Goal: Task Accomplishment & Management: Manage account settings

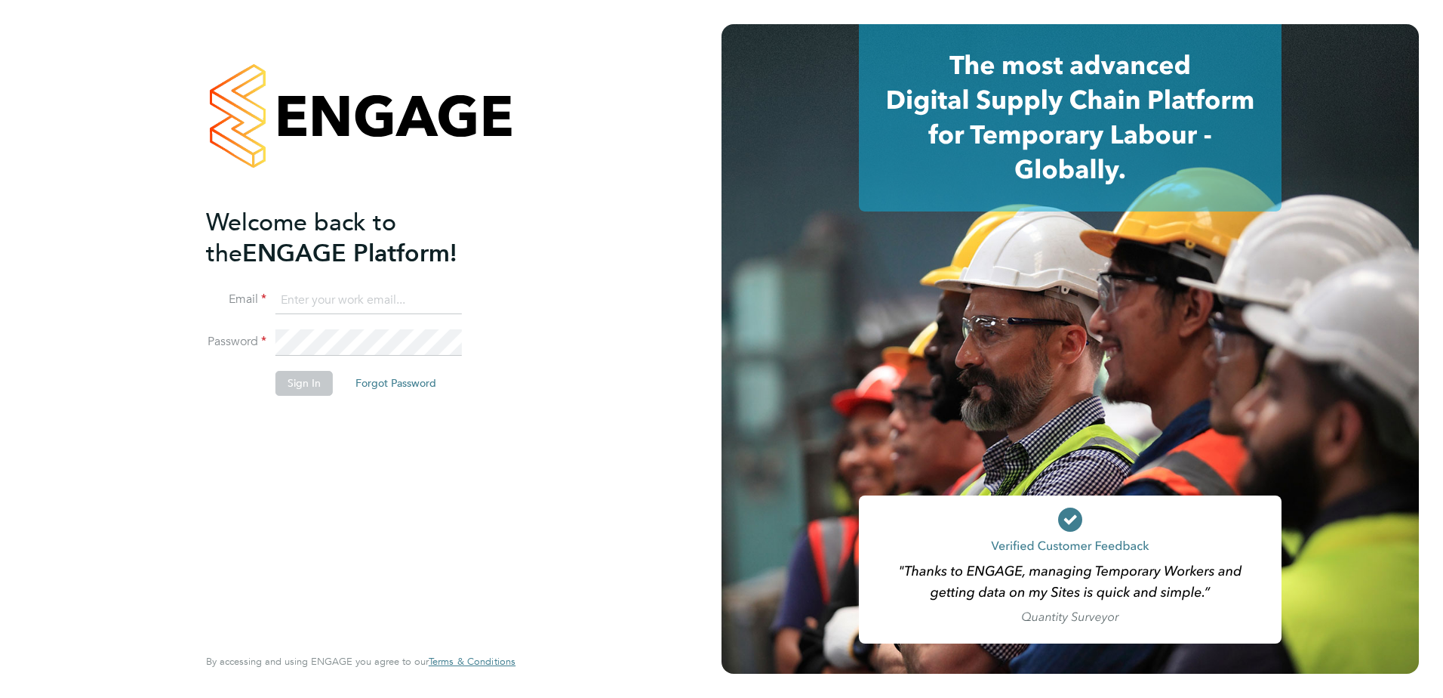
type input "naomi.mutter@vistry.co.uk"
click at [398, 297] on input "naomi.mutter@vistry.co.uk" at bounding box center [369, 300] width 186 height 27
click at [294, 375] on button "Sign In" at bounding box center [304, 383] width 57 height 24
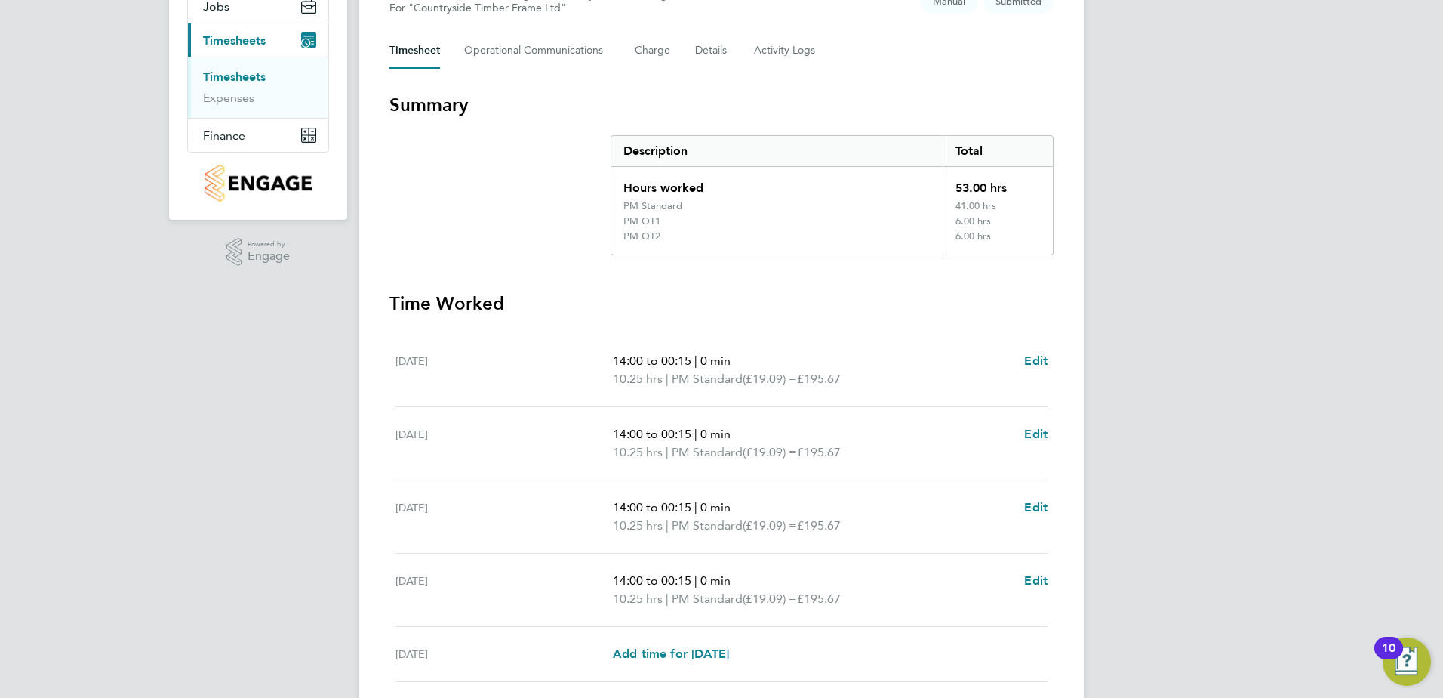
scroll to position [152, 0]
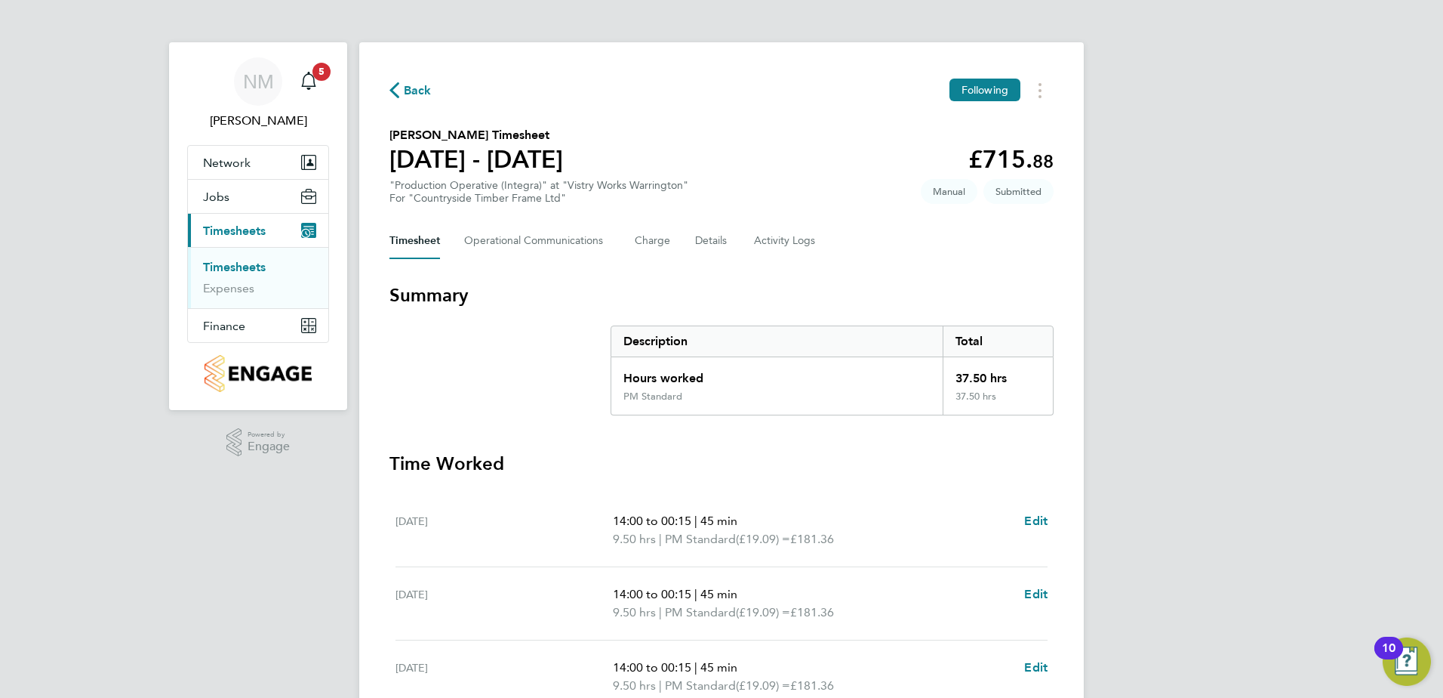
click at [410, 91] on span "Back" at bounding box center [418, 91] width 28 height 18
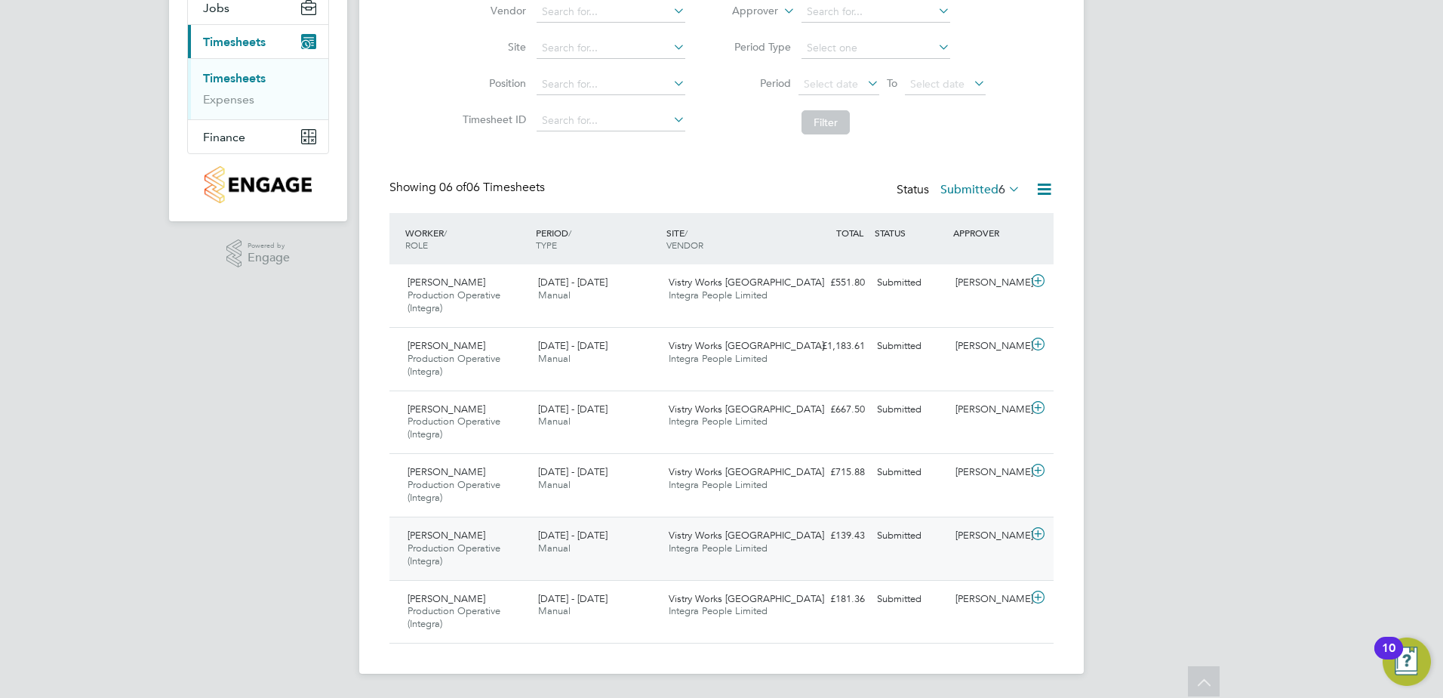
click at [1040, 533] on icon at bounding box center [1038, 534] width 19 height 12
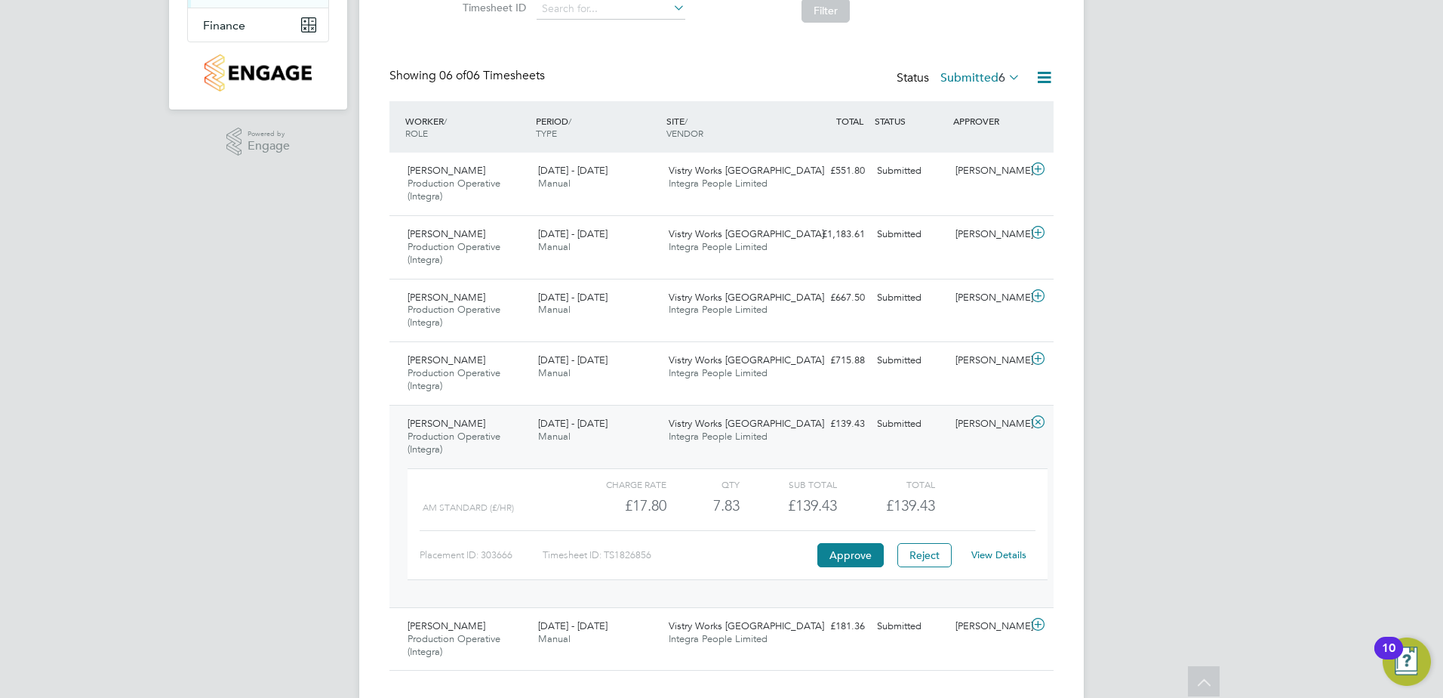
scroll to position [328, 0]
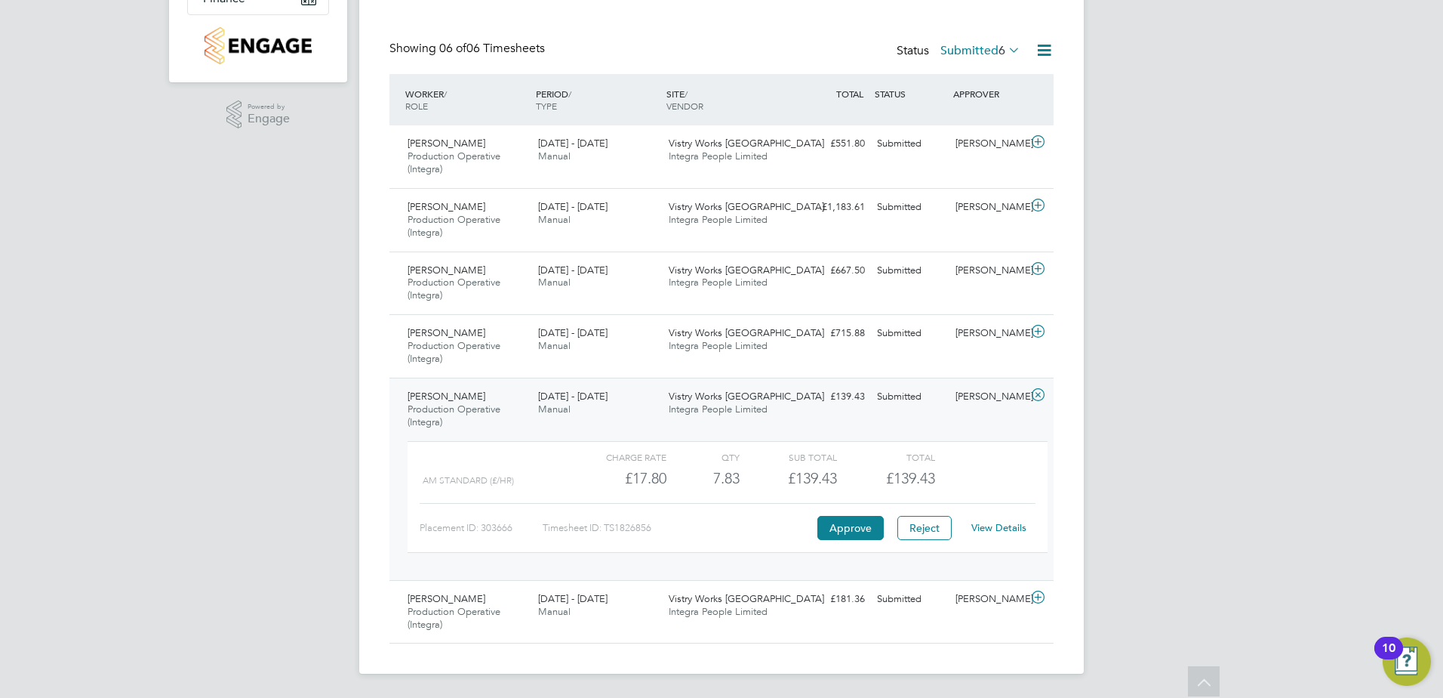
click at [1008, 527] on link "View Details" at bounding box center [999, 527] width 55 height 13
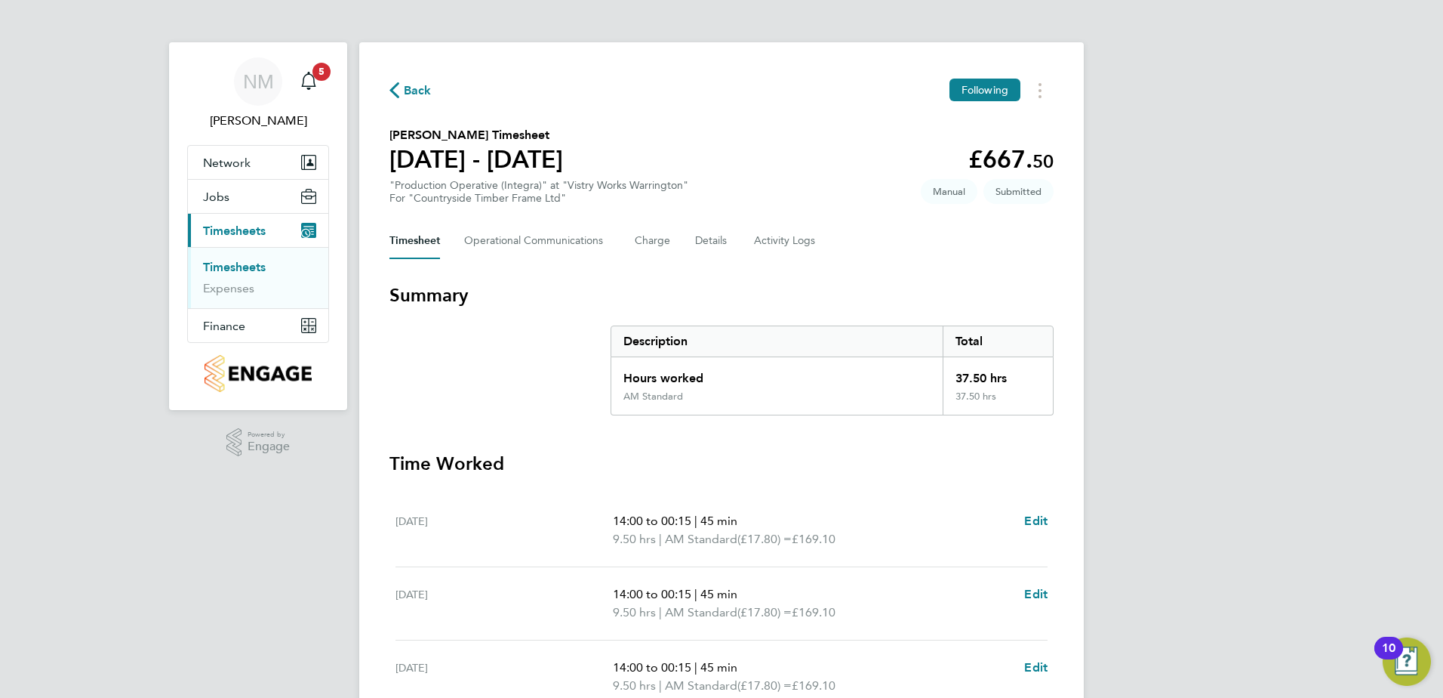
click at [408, 75] on div "Back Following Anthony Judson's Timesheet 22 - 28 Sept 2025 £667. 50 "Productio…" at bounding box center [721, 551] width 725 height 1018
click at [407, 82] on span "Back" at bounding box center [418, 91] width 28 height 18
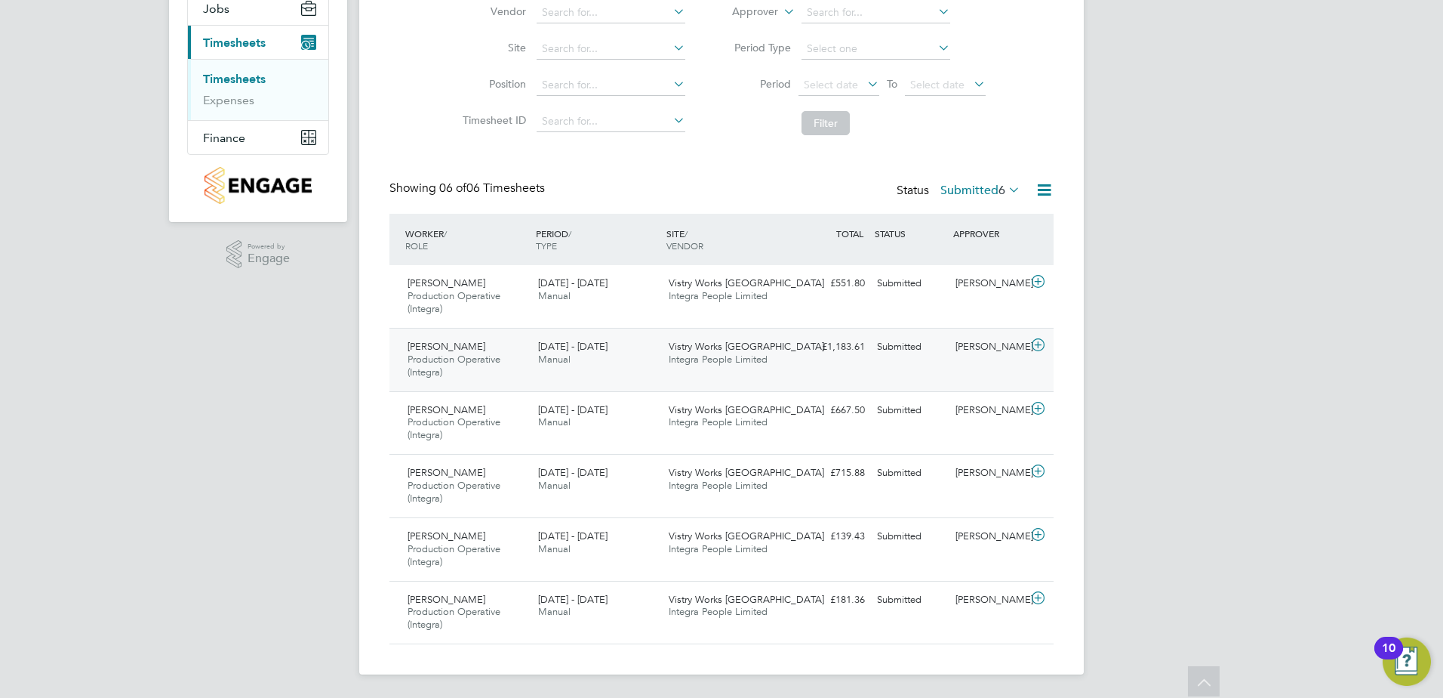
scroll to position [189, 0]
click at [1040, 530] on icon at bounding box center [1038, 534] width 19 height 12
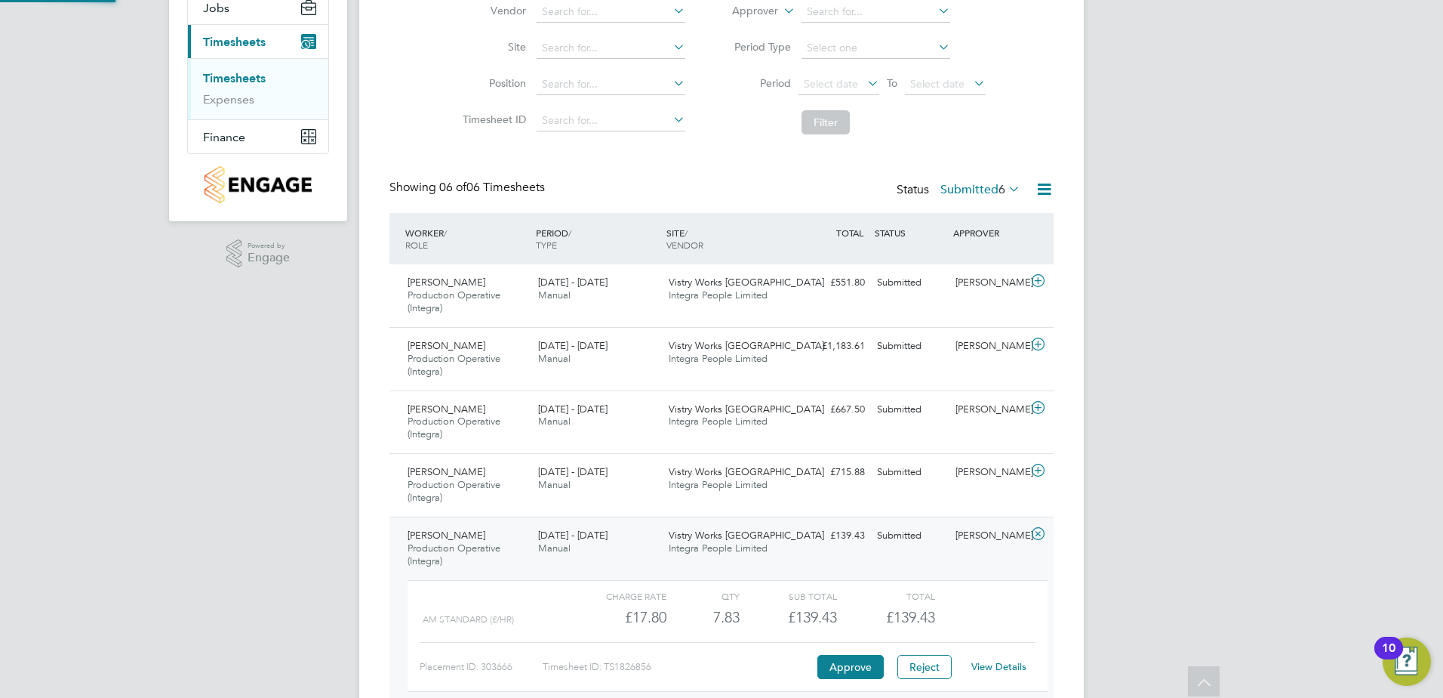
scroll to position [8, 8]
click at [983, 668] on link "View Details" at bounding box center [999, 666] width 55 height 13
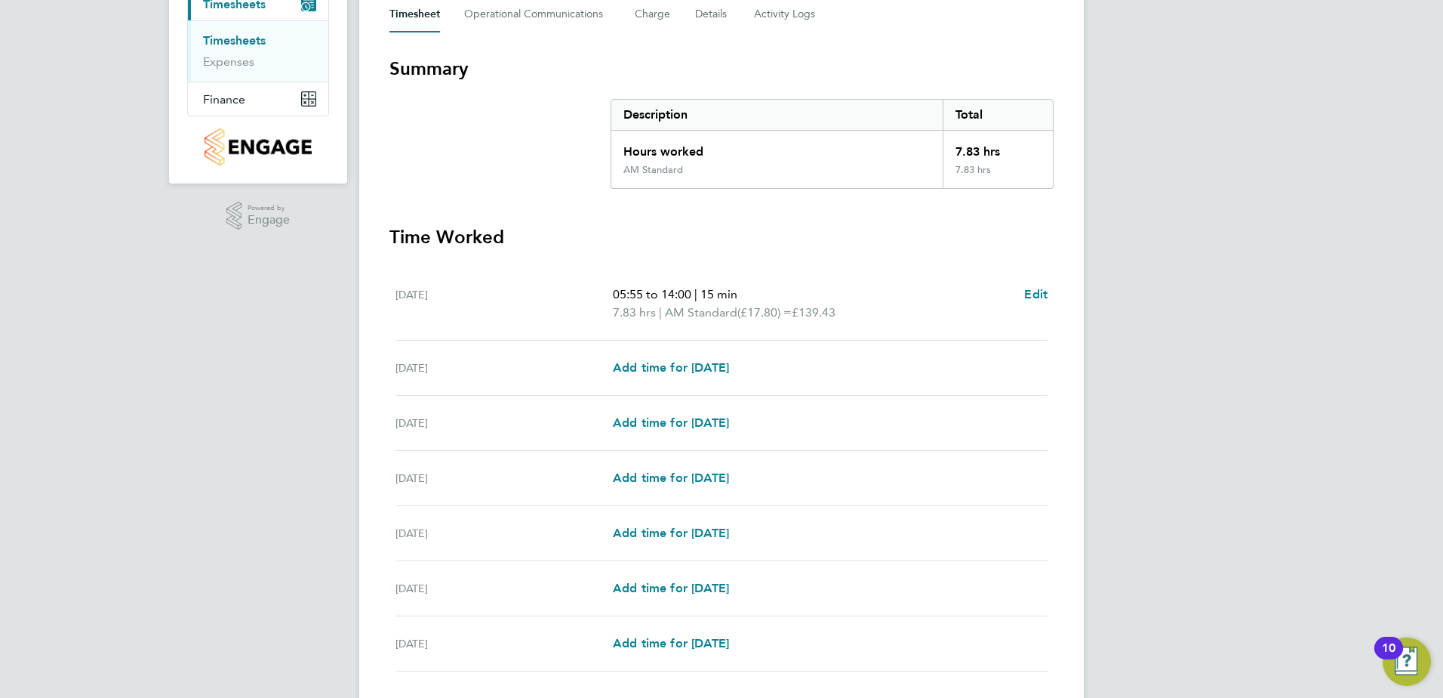
scroll to position [214, 0]
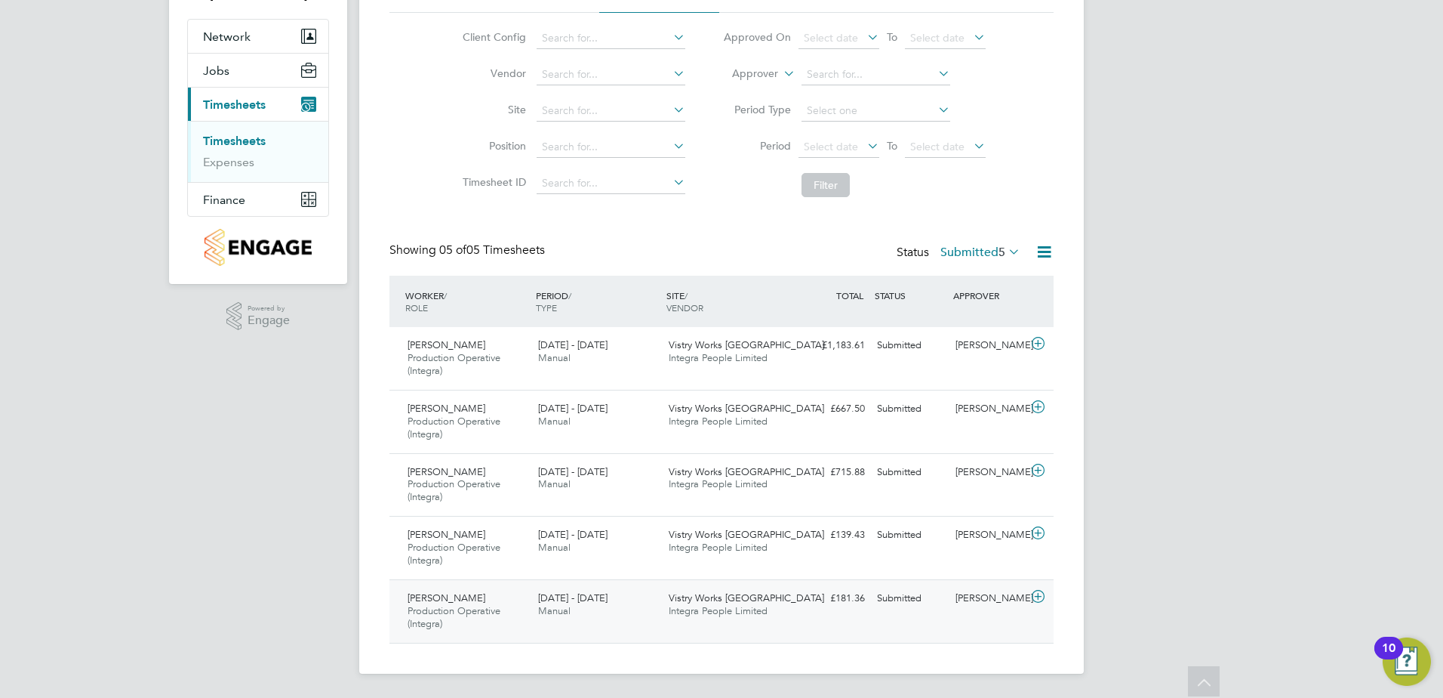
drag, startPoint x: 643, startPoint y: 619, endPoint x: 654, endPoint y: 617, distance: 10.8
click at [645, 619] on div "1 - 7 Sep 2025 Manual" at bounding box center [597, 605] width 131 height 38
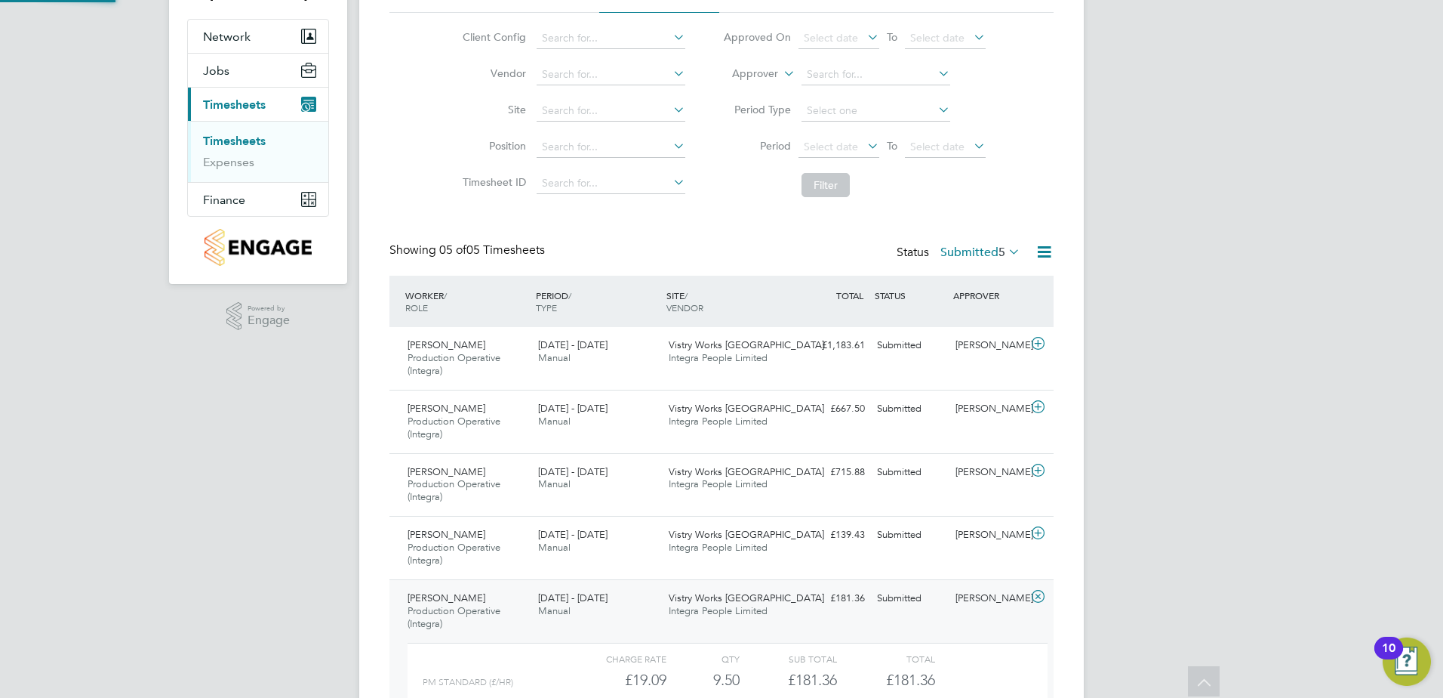
scroll to position [26, 147]
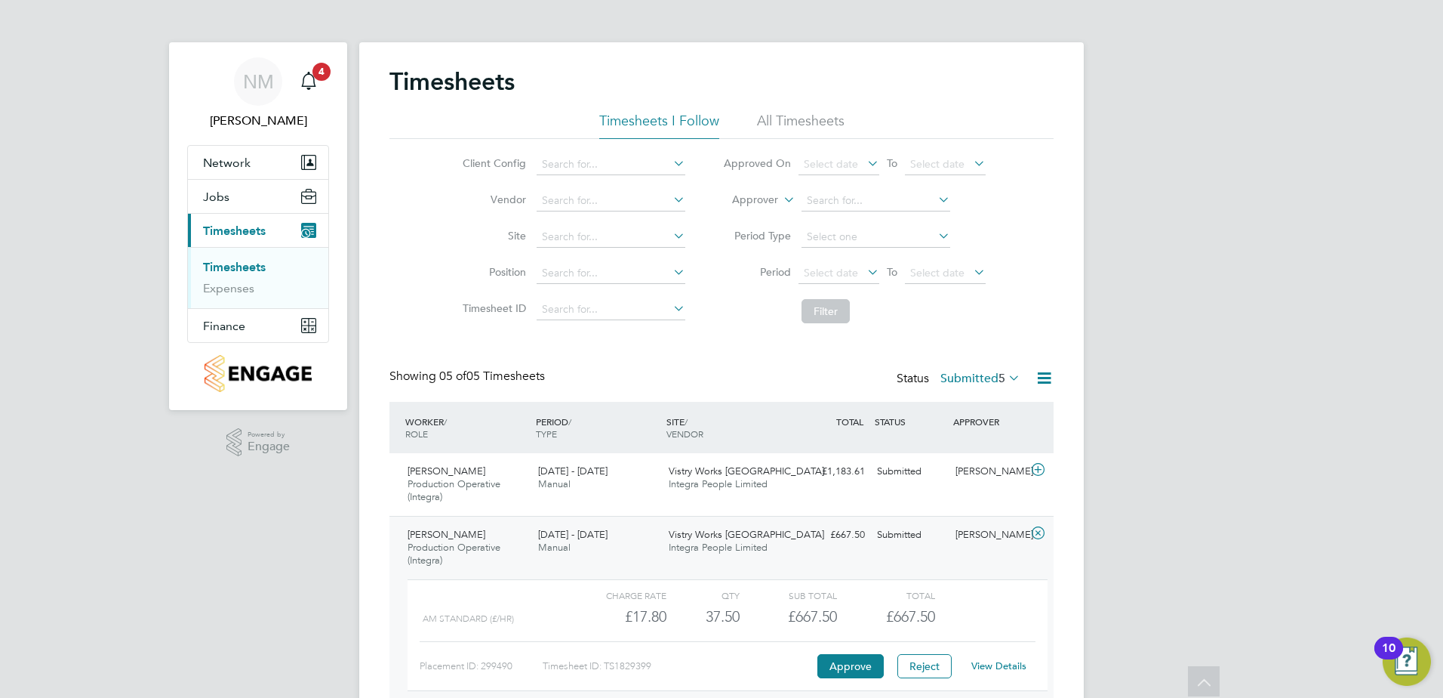
scroll to position [126, 0]
